Goal: Navigation & Orientation: Find specific page/section

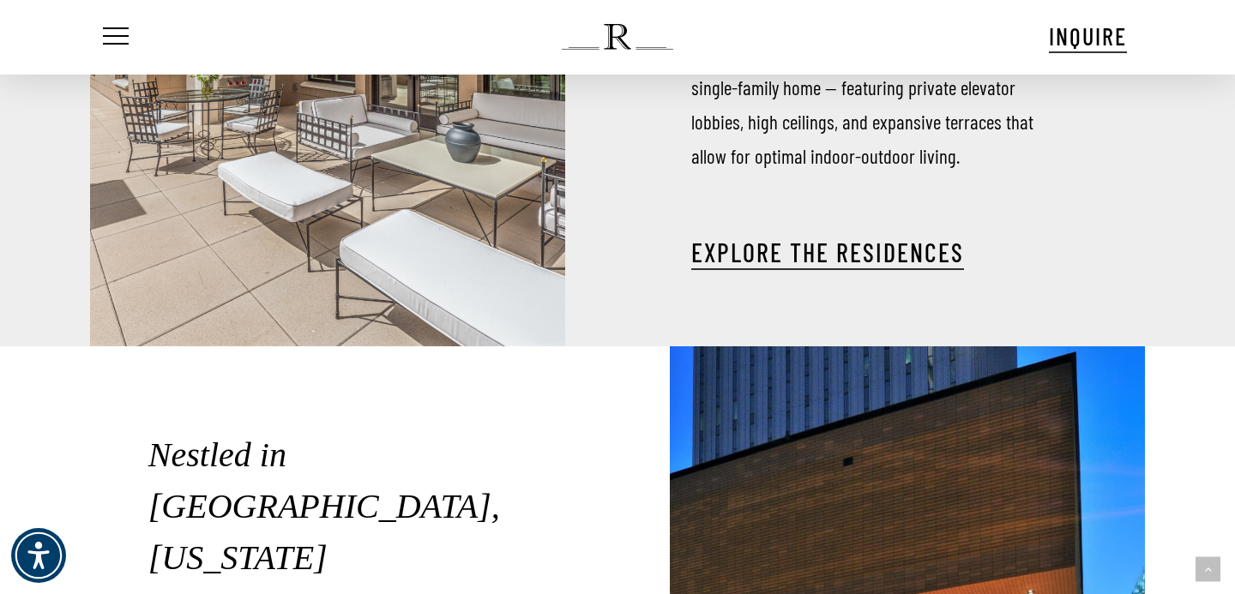
scroll to position [2072, 0]
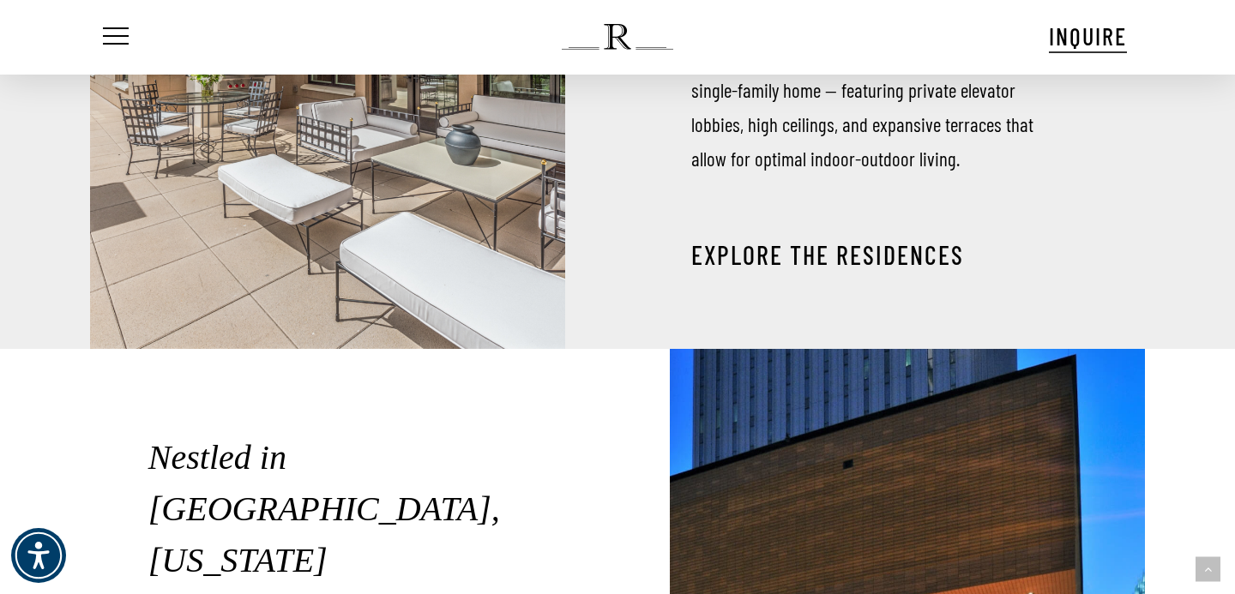
click at [712, 244] on link "EXPLORE THE RESIDENCES" at bounding box center [827, 254] width 273 height 31
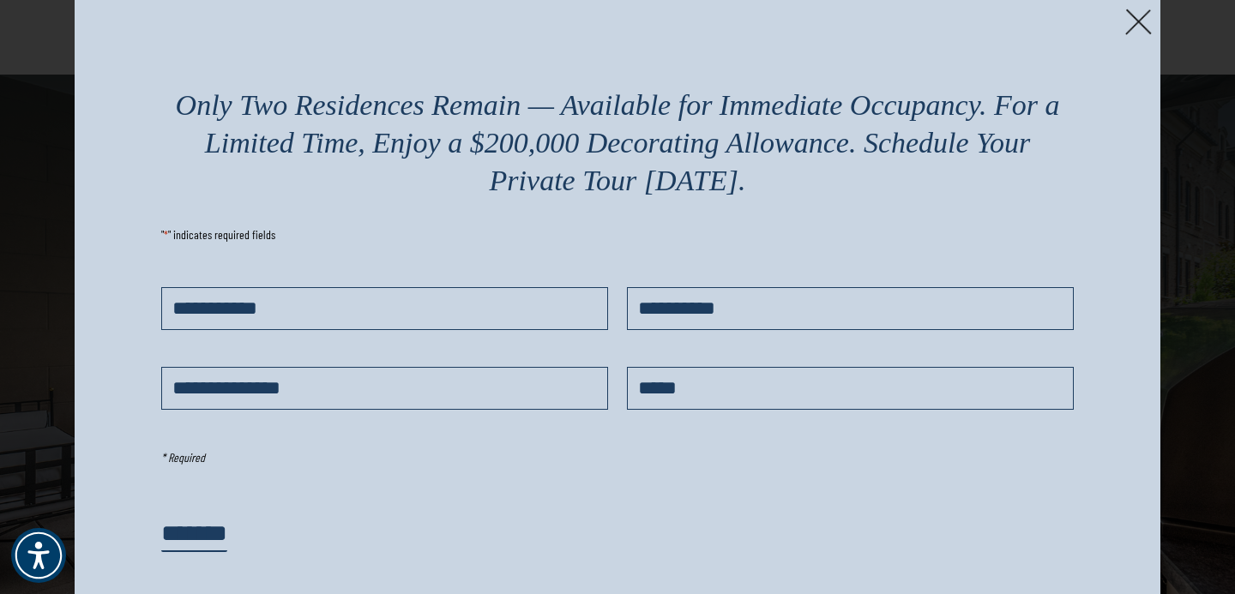
click at [1139, 24] on img at bounding box center [1138, 22] width 27 height 27
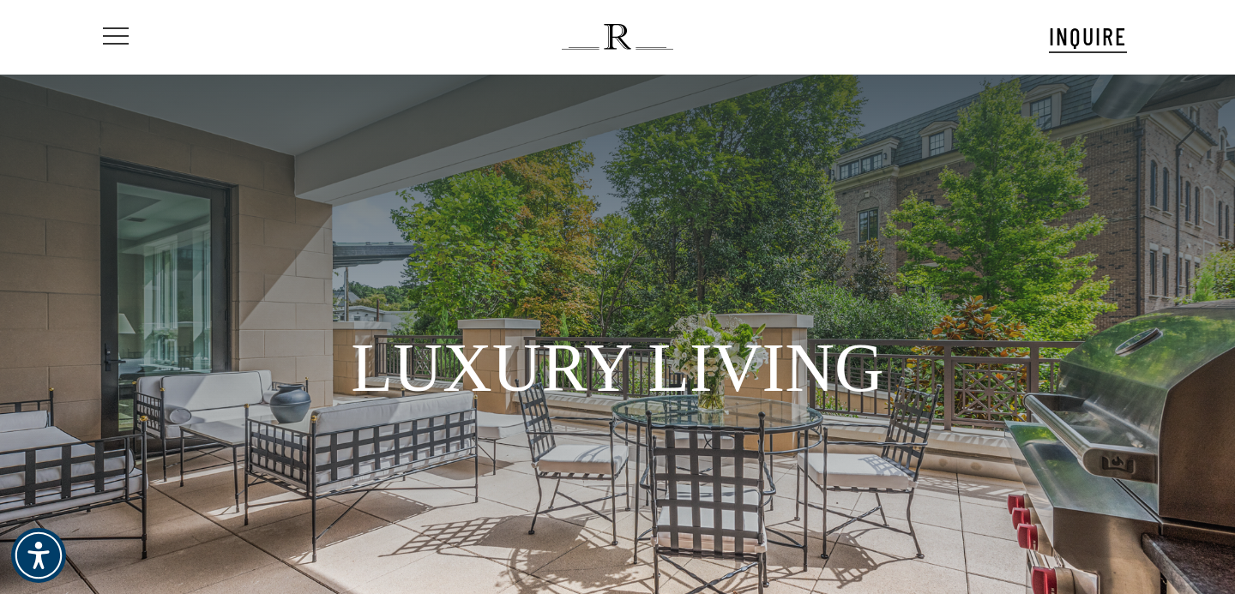
click at [96, 38] on icon "Navigation Menu" at bounding box center [82, 36] width 27 height 3
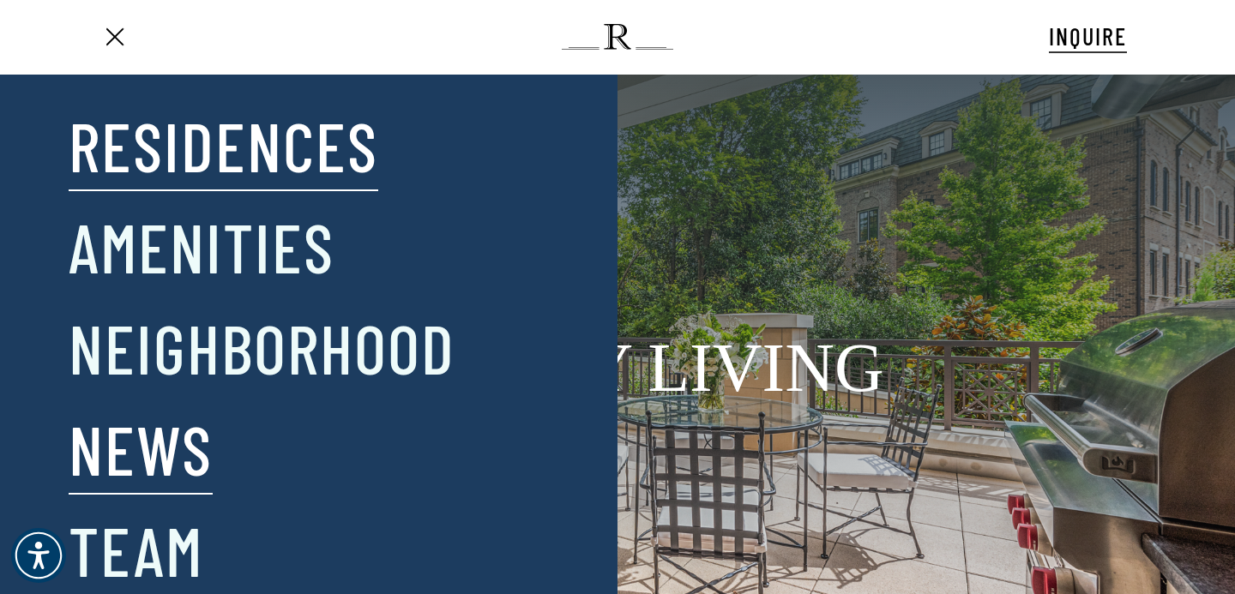
click at [162, 453] on link "News" at bounding box center [141, 448] width 144 height 89
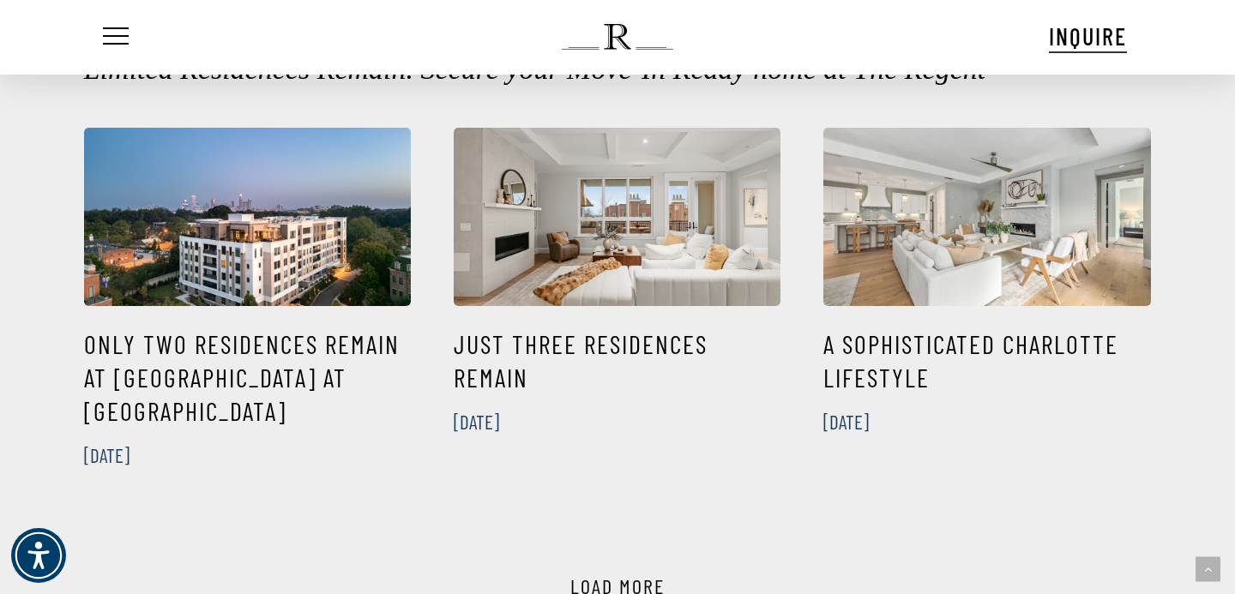
scroll to position [715, 0]
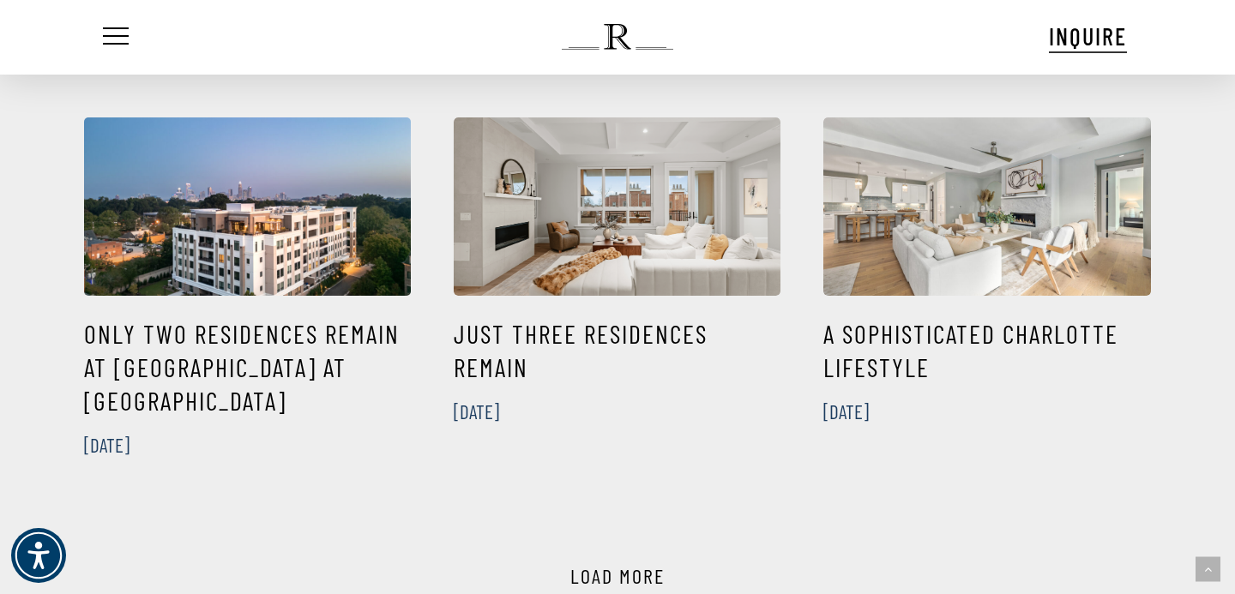
click at [156, 334] on link "Only Two Residences Remain at The Regent at Eastover" at bounding box center [247, 389] width 327 height 186
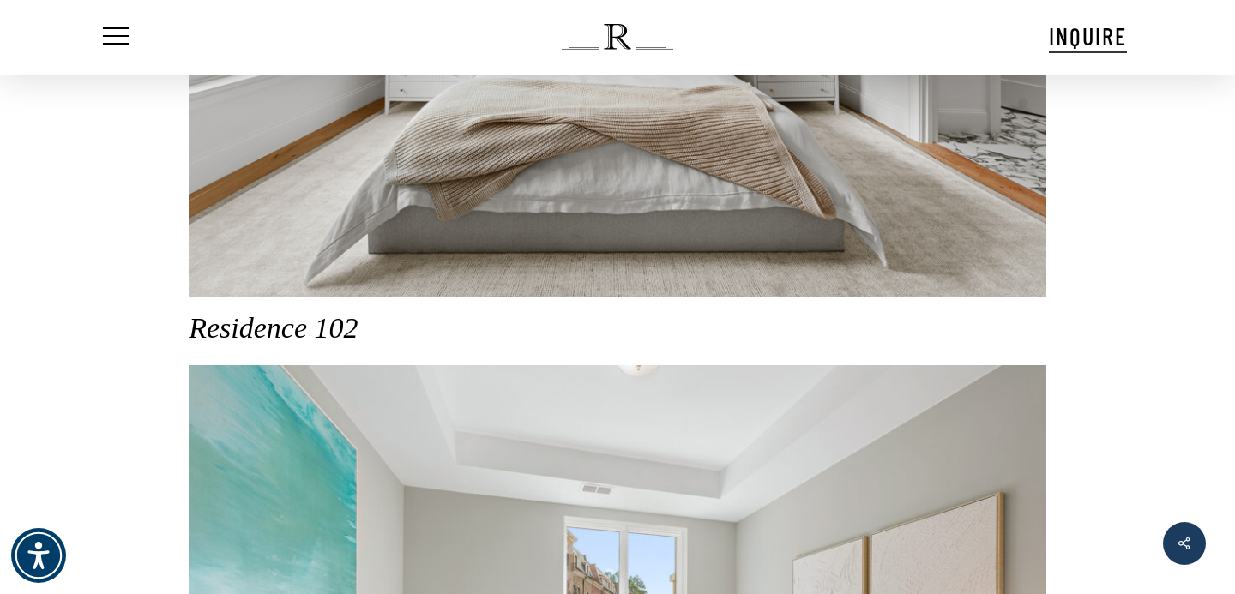
scroll to position [4917, 0]
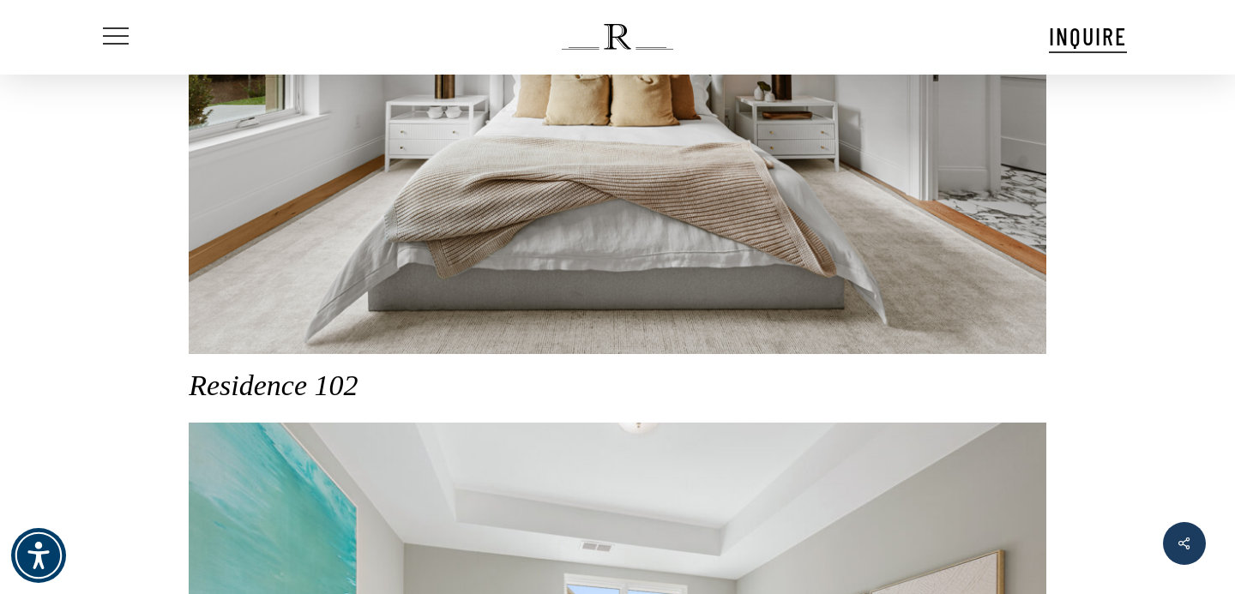
click at [123, 36] on span "Navigation Menu" at bounding box center [115, 37] width 19 height 24
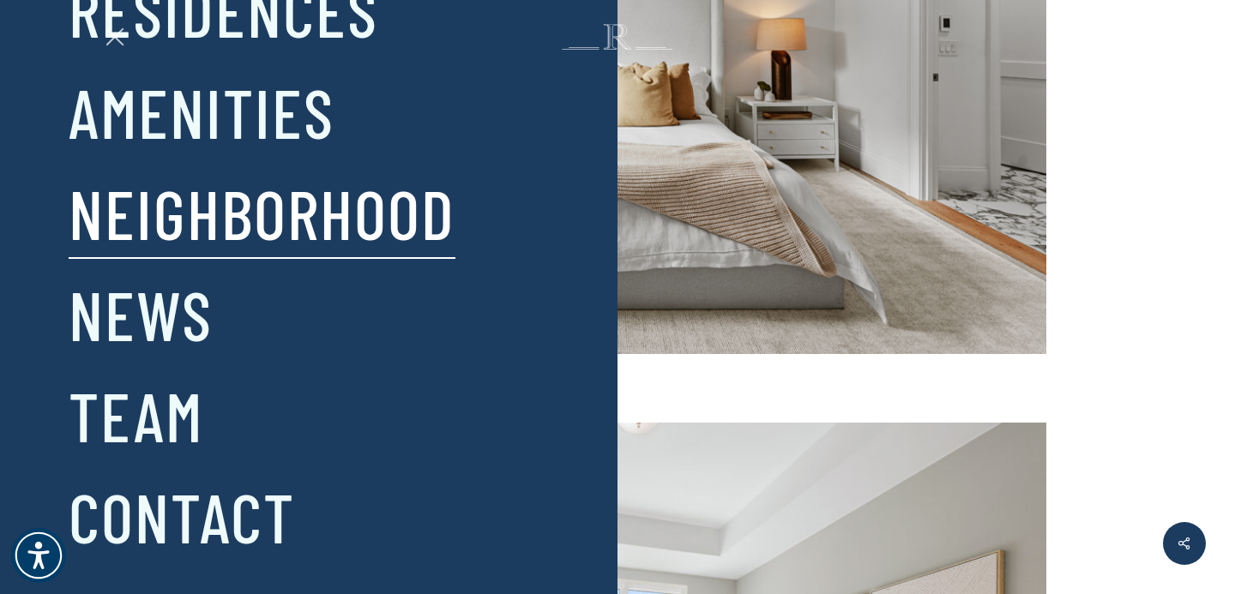
scroll to position [0, 0]
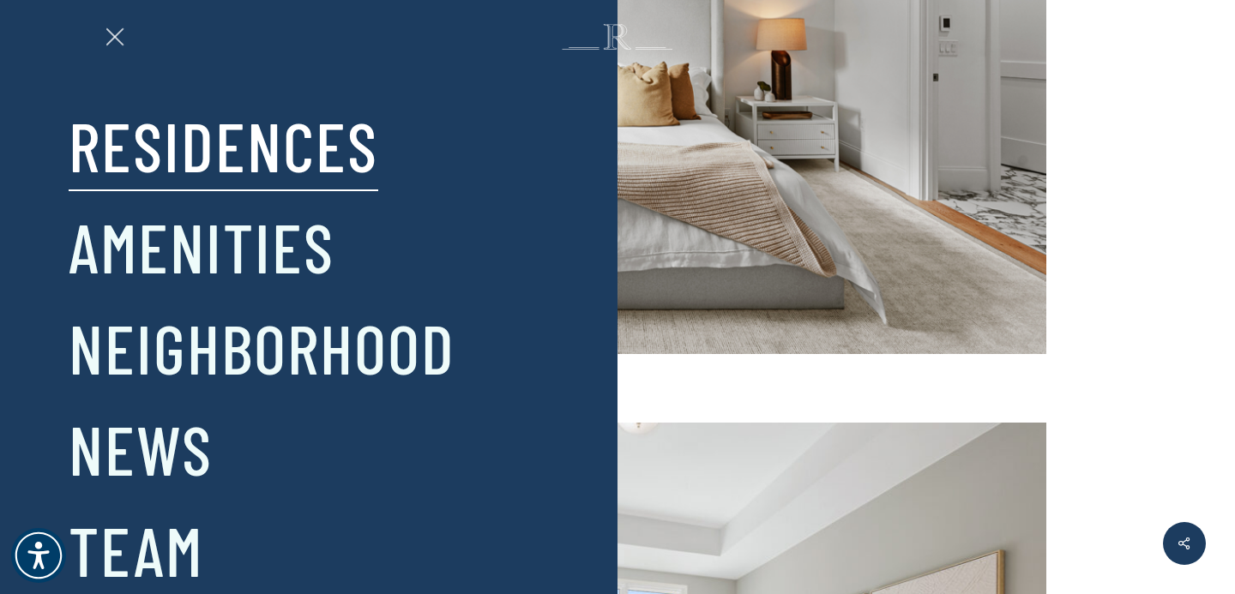
click at [207, 139] on link "Residences" at bounding box center [224, 144] width 310 height 89
click at [260, 157] on link "Residences" at bounding box center [224, 144] width 310 height 89
click at [205, 153] on link "Residences" at bounding box center [224, 144] width 310 height 89
click at [112, 37] on span "Navigation Menu" at bounding box center [114, 36] width 18 height 18
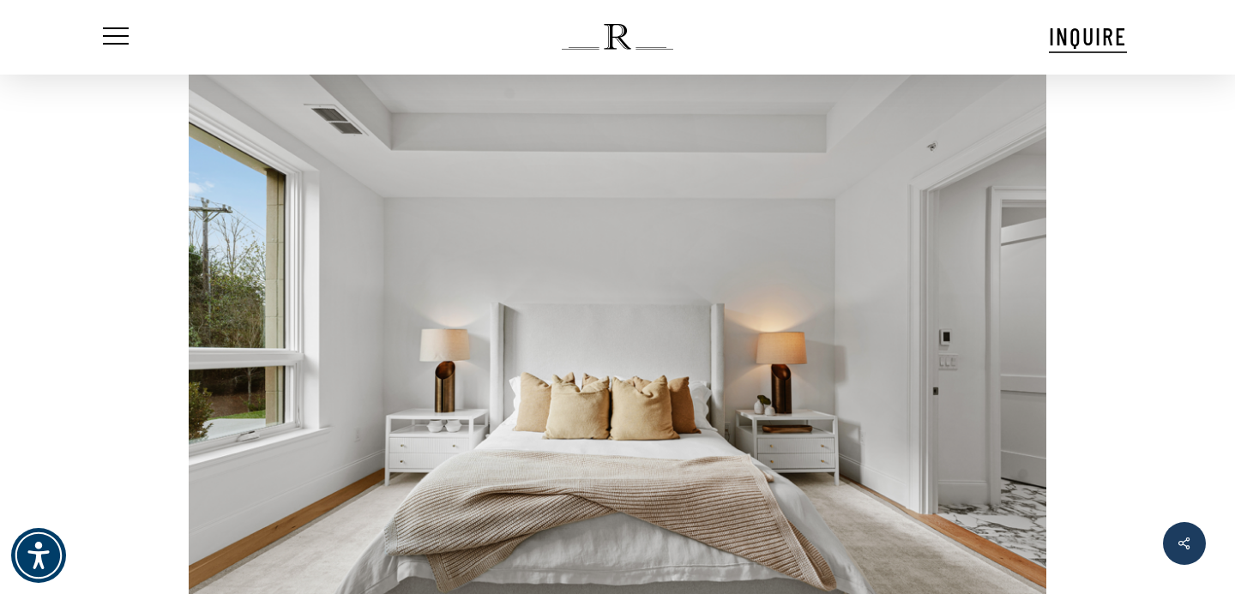
scroll to position [4467, 0]
